Goal: Transaction & Acquisition: Purchase product/service

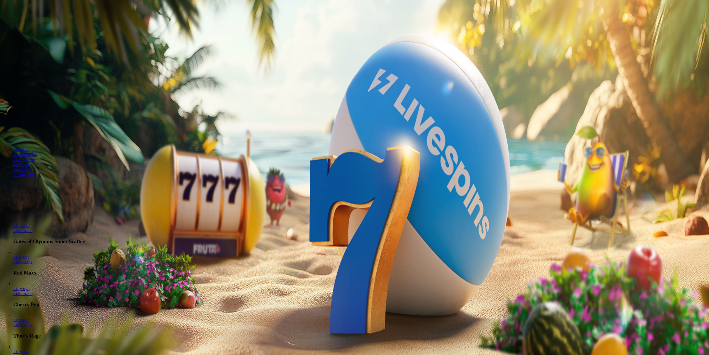
click at [32, 22] on span "Kirjaudu" at bounding box center [39, 20] width 14 height 4
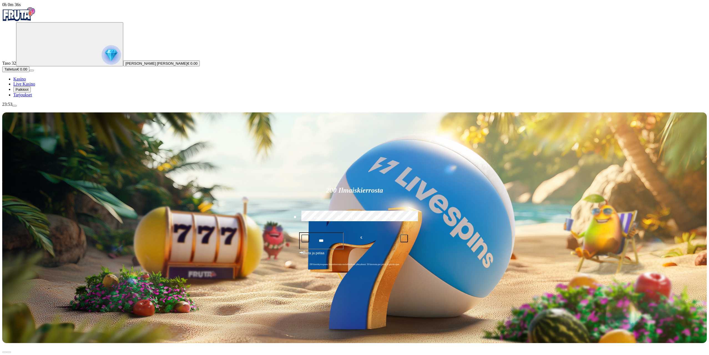
click at [17, 71] on span "Talletus" at bounding box center [10, 69] width 12 height 4
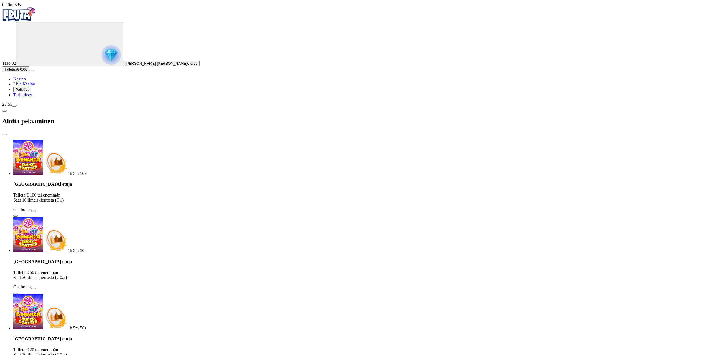
click at [16, 216] on span "info icon" at bounding box center [16, 216] width 0 height 0
drag, startPoint x: 103, startPoint y: 62, endPoint x: 71, endPoint y: 59, distance: 31.8
click at [79, 182] on div "Talletuksella etuja Talleta € 100 tai enemmän Saat 10 ilmaiskierrosta (€ 1) Ota…" at bounding box center [360, 199] width 695 height 35
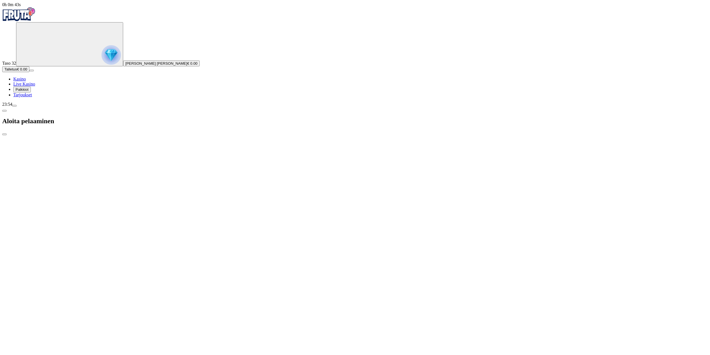
drag, startPoint x: 51, startPoint y: 49, endPoint x: 44, endPoint y: 49, distance: 7.0
click at [41, 49] on div "0h 0m 43s Taso 32 [PERSON_NAME] [PERSON_NAME] € 0.00 Talletus € 0.00 Kasino Liv…" at bounding box center [355, 246] width 706 height 489
